Goal: Find specific page/section: Find specific page/section

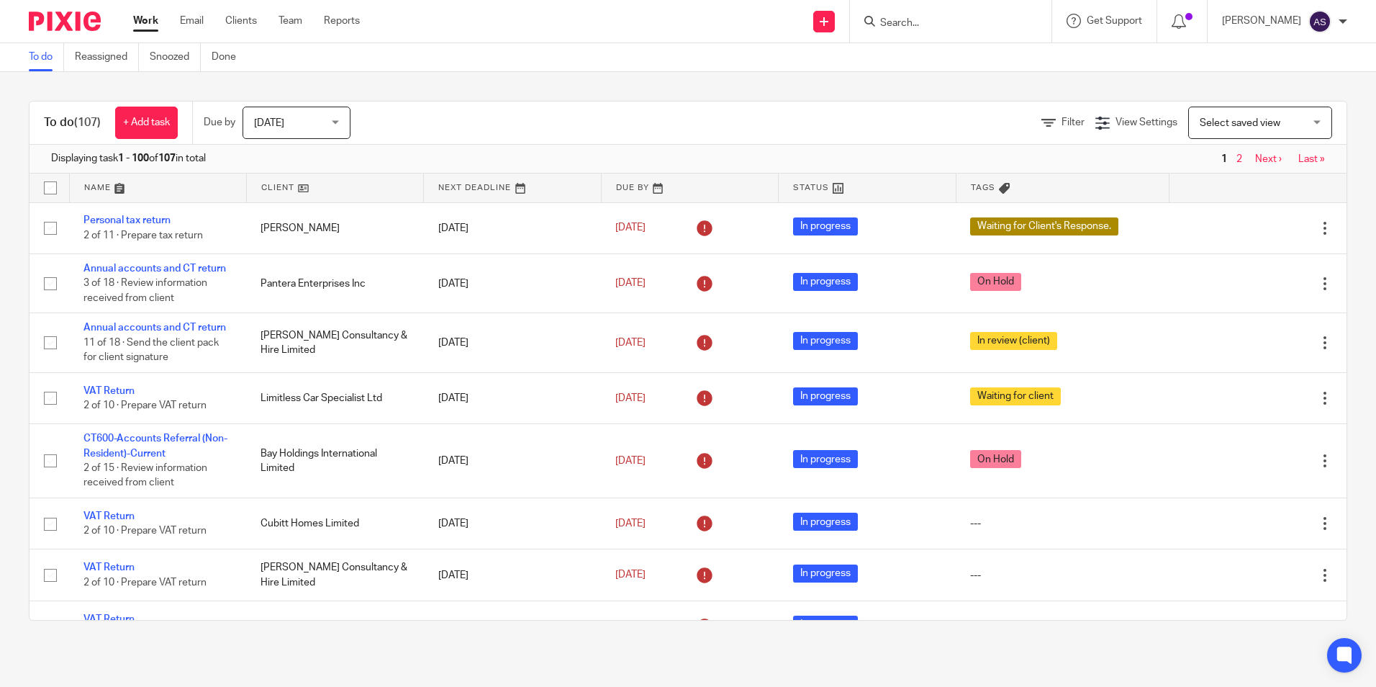
click at [925, 19] on input "Search" at bounding box center [944, 23] width 130 height 13
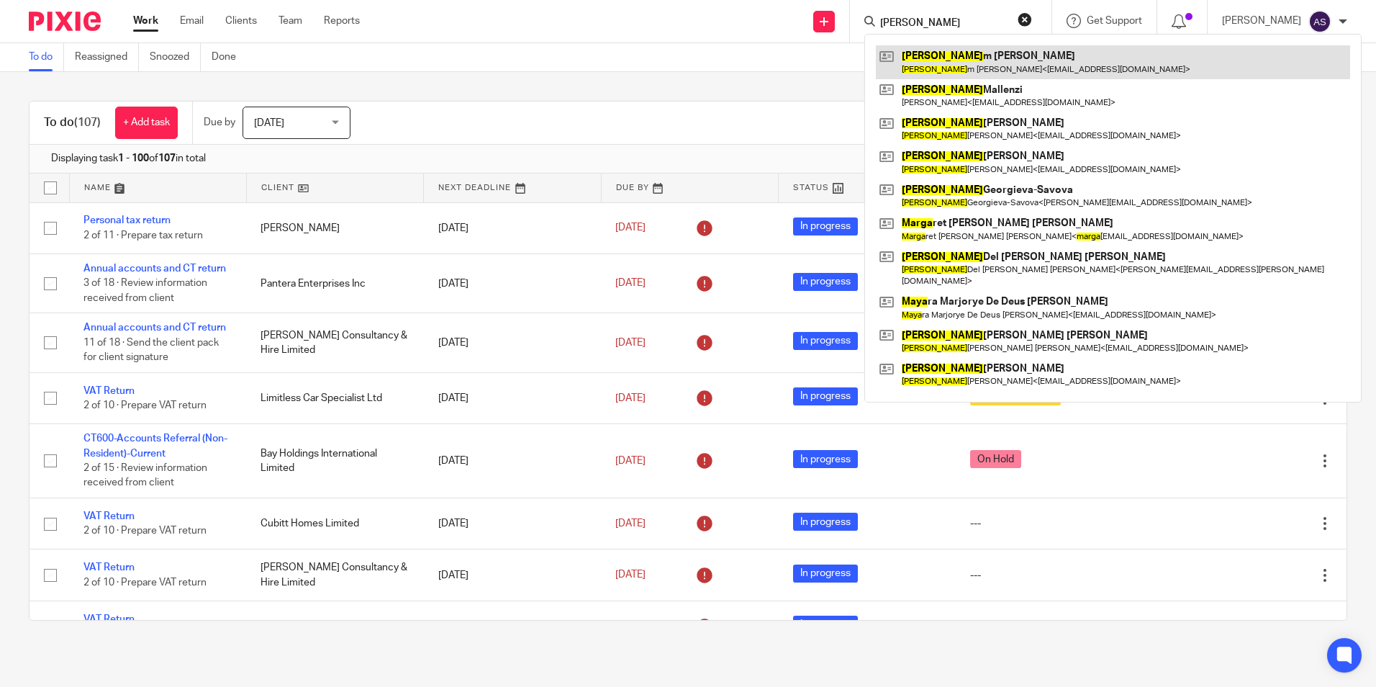
type input "[PERSON_NAME]"
click at [1002, 53] on link at bounding box center [1113, 61] width 474 height 33
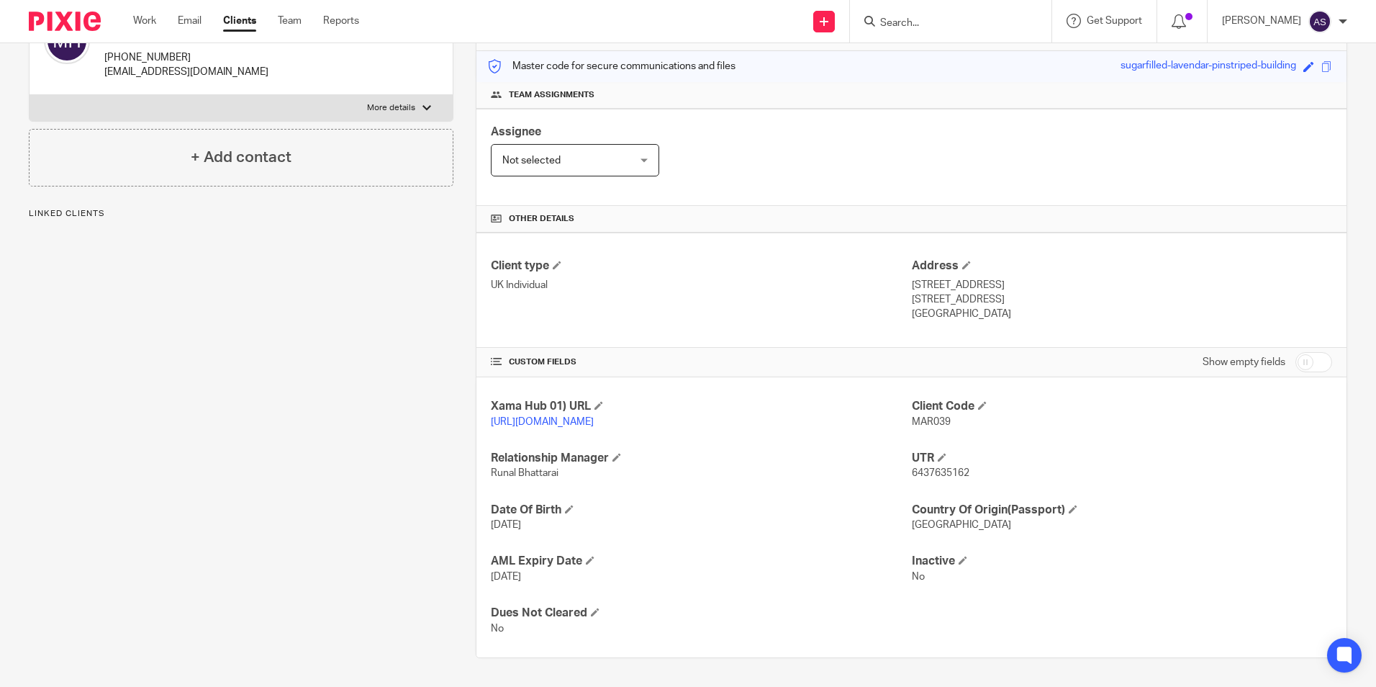
scroll to position [191, 0]
